Goal: Task Accomplishment & Management: Use online tool/utility

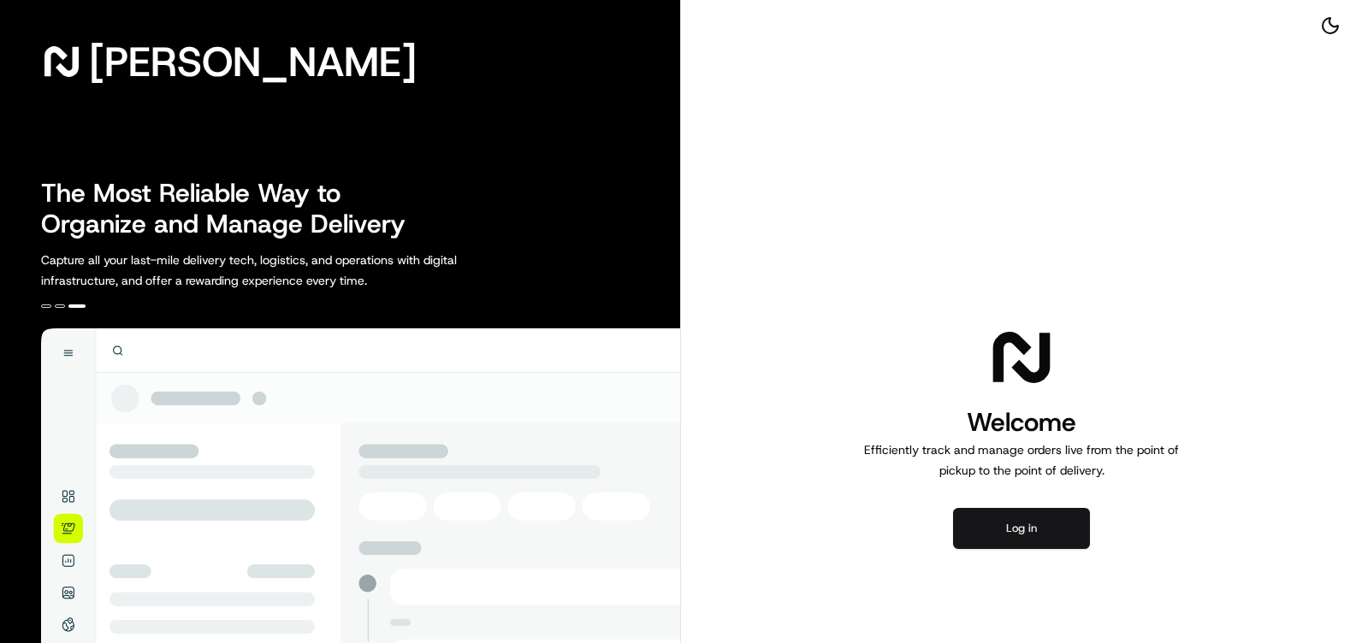
click at [998, 523] on button "Log in" at bounding box center [1021, 528] width 137 height 41
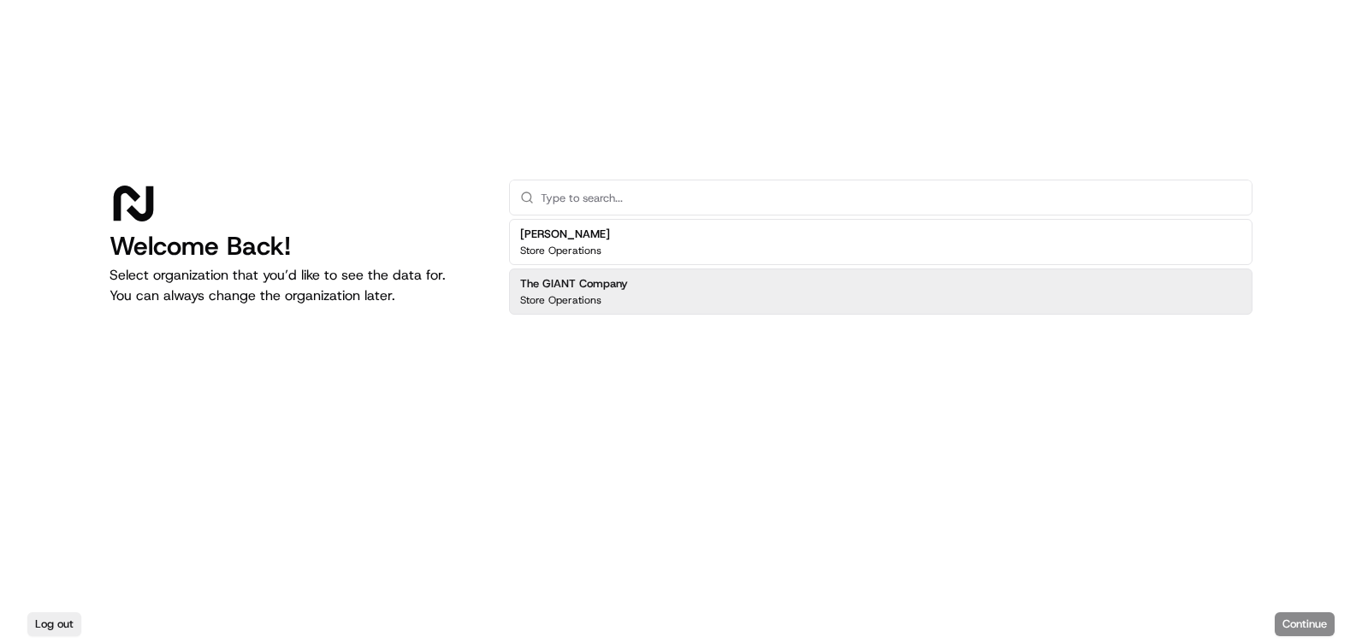
click at [645, 295] on div "The GIANT Company Store Operations" at bounding box center [880, 292] width 743 height 46
click at [1301, 616] on button "Continue" at bounding box center [1305, 625] width 60 height 24
